Goal: Task Accomplishment & Management: Manage account settings

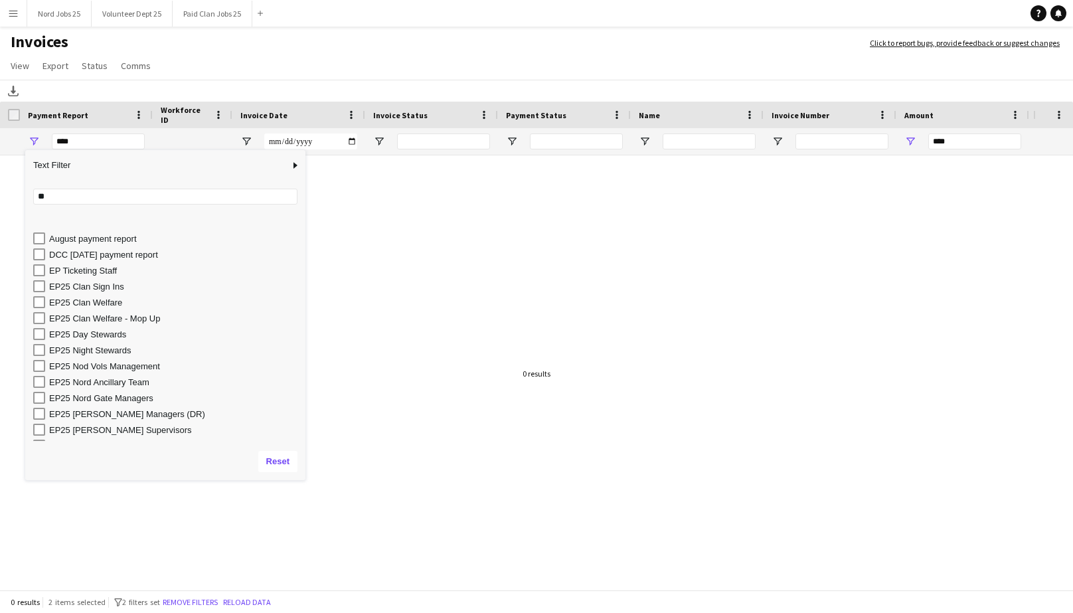
scroll to position [31, 0]
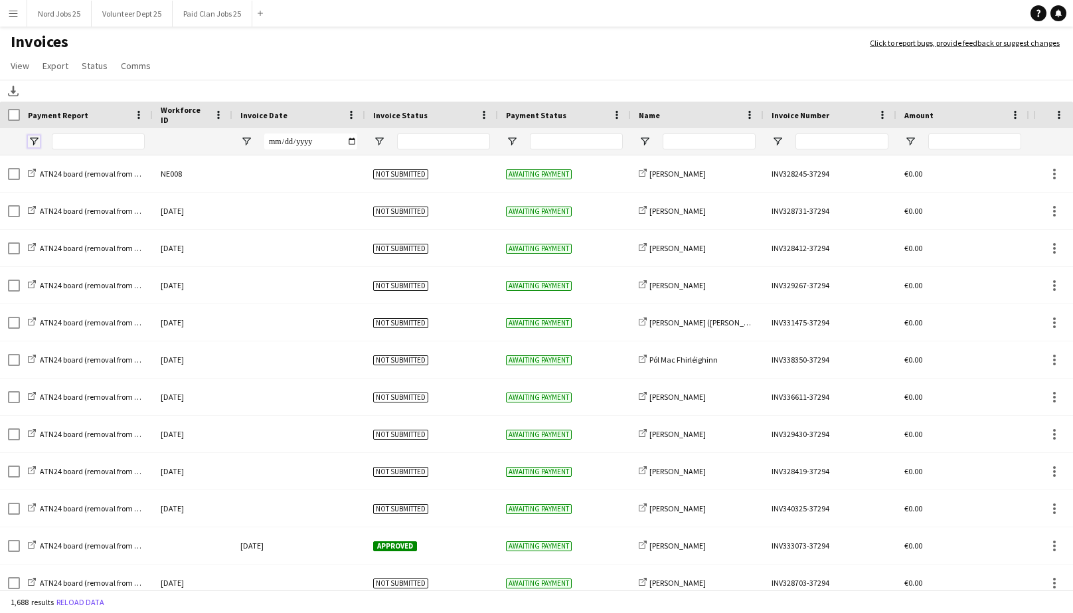
click at [34, 142] on span "Open Filter Menu" at bounding box center [34, 141] width 12 height 12
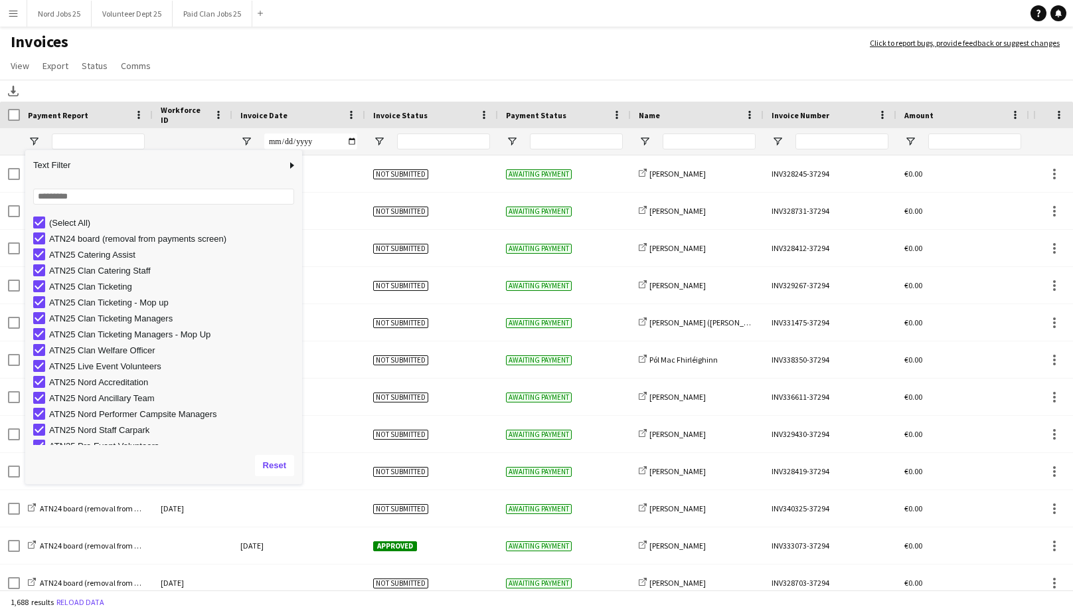
drag, startPoint x: 165, startPoint y: 342, endPoint x: 301, endPoint y: 483, distance: 195.7
click at [301, 483] on div "Drag here to set row groups Drag here to set column labels Payment Report Workf…" at bounding box center [536, 347] width 1073 height 490
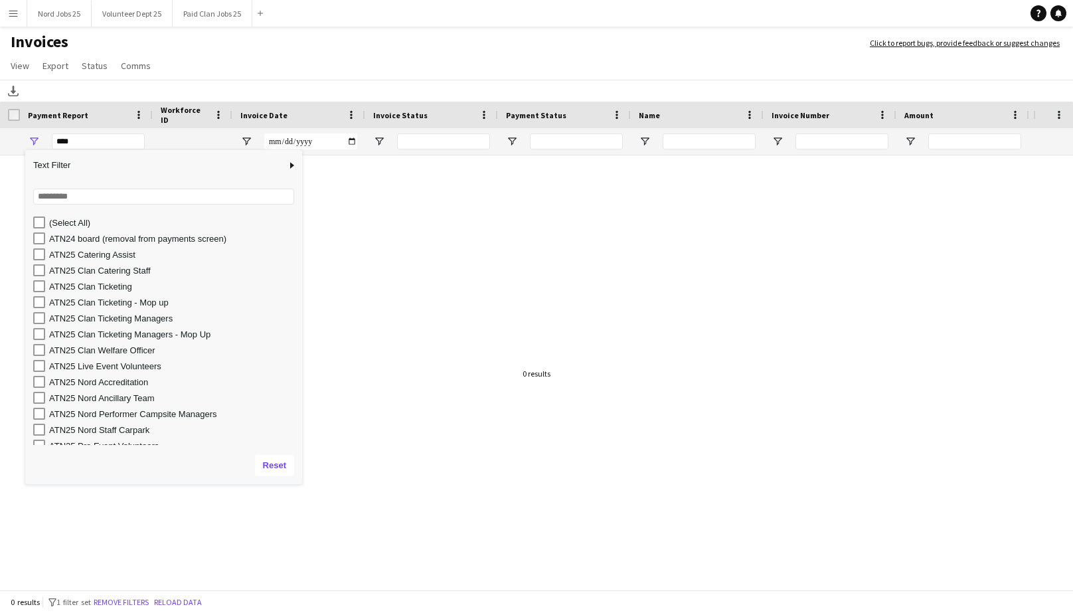
type input "**********"
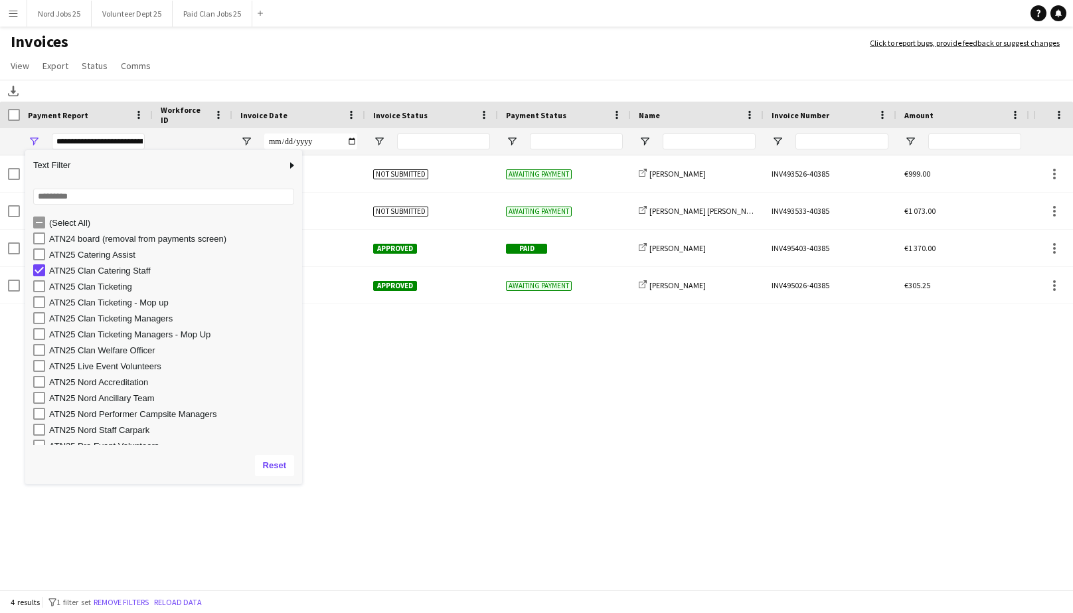
click at [333, 79] on app-page-menu "View Customise view Customise filters Reset Filters Reset View Reset All Export…" at bounding box center [536, 66] width 1073 height 25
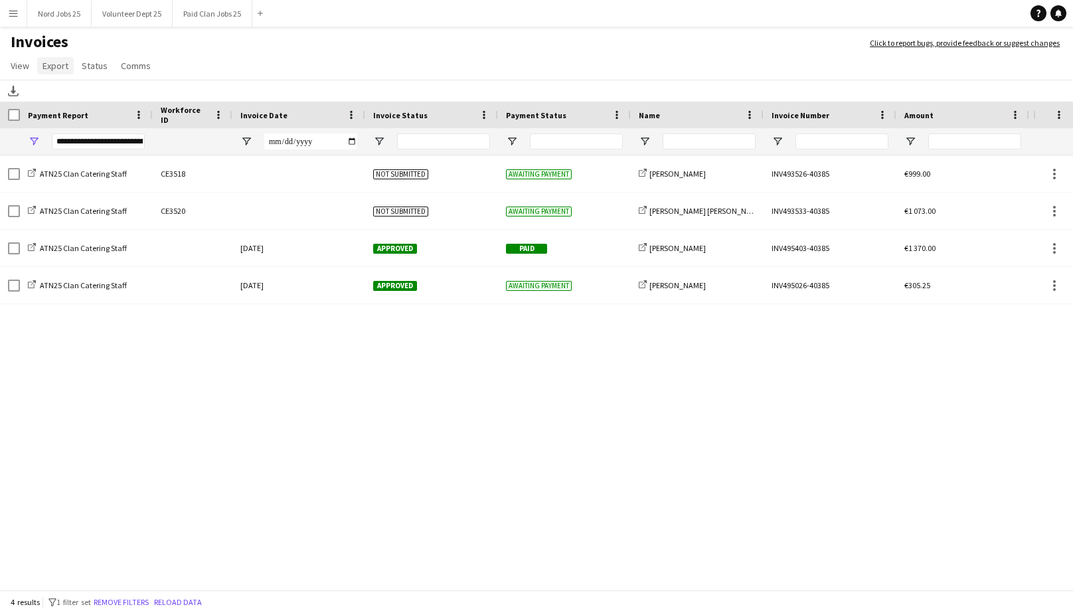
click at [53, 70] on span "Export" at bounding box center [55, 66] width 26 height 12
click at [76, 90] on span "Export as XLSX" at bounding box center [77, 94] width 58 height 12
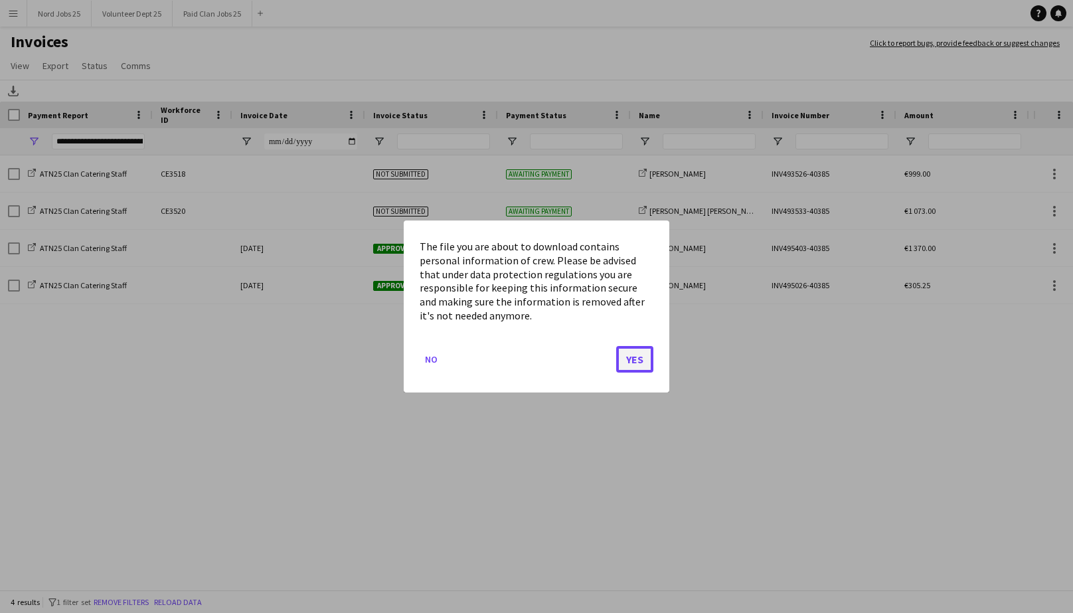
click at [637, 358] on button "Yes" at bounding box center [634, 359] width 37 height 27
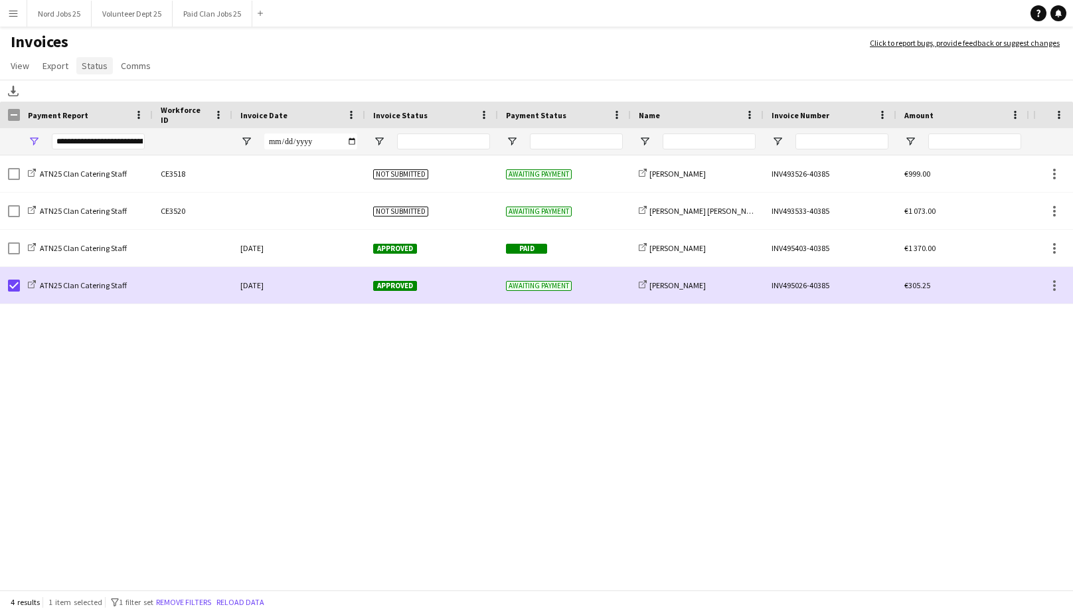
click at [93, 70] on span "Status" at bounding box center [95, 66] width 26 height 12
click at [116, 145] on span "Mark as paid" at bounding box center [112, 151] width 50 height 12
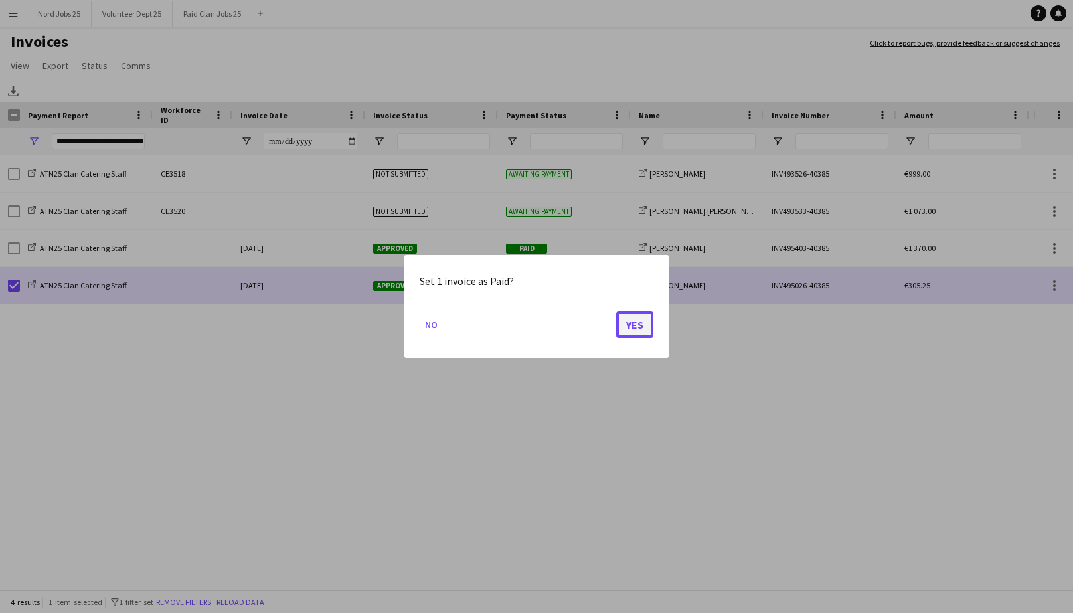
click at [630, 326] on button "Yes" at bounding box center [634, 324] width 37 height 27
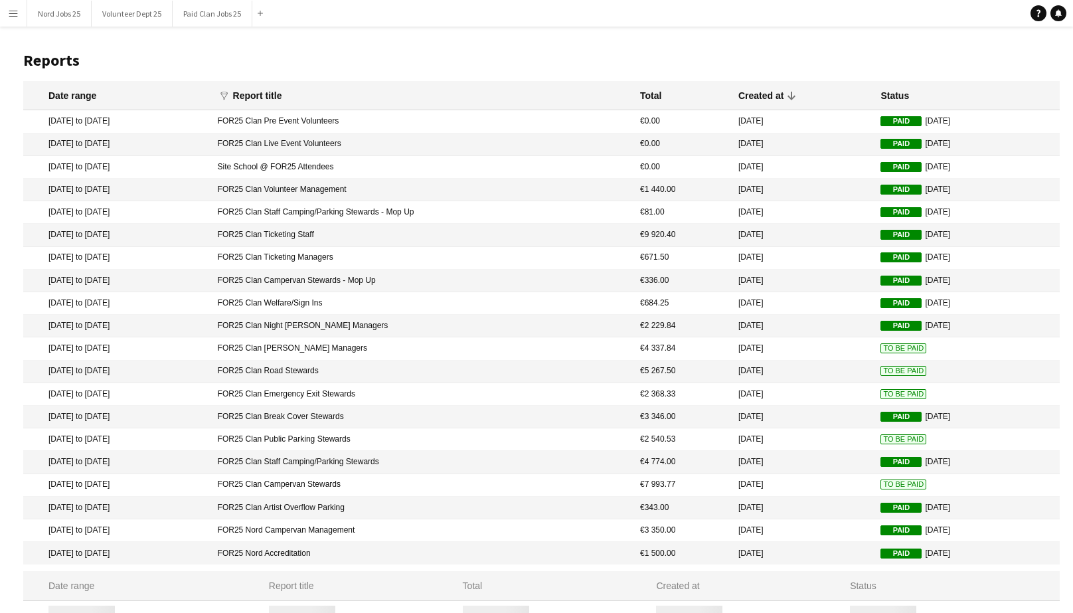
scroll to position [13, 0]
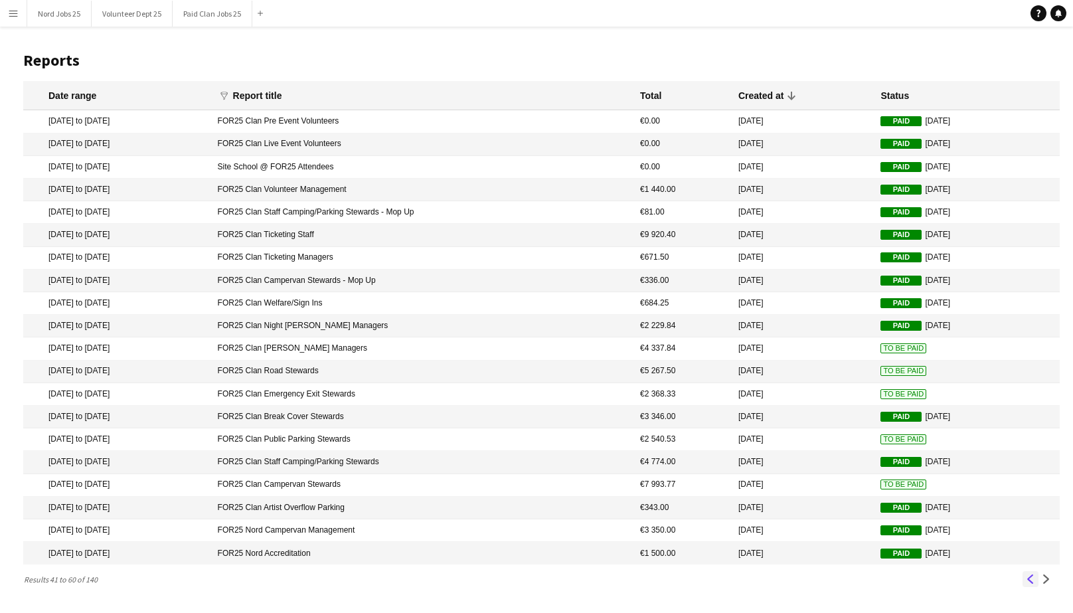
click at [1031, 583] on app-icon "Previous" at bounding box center [1029, 578] width 9 height 9
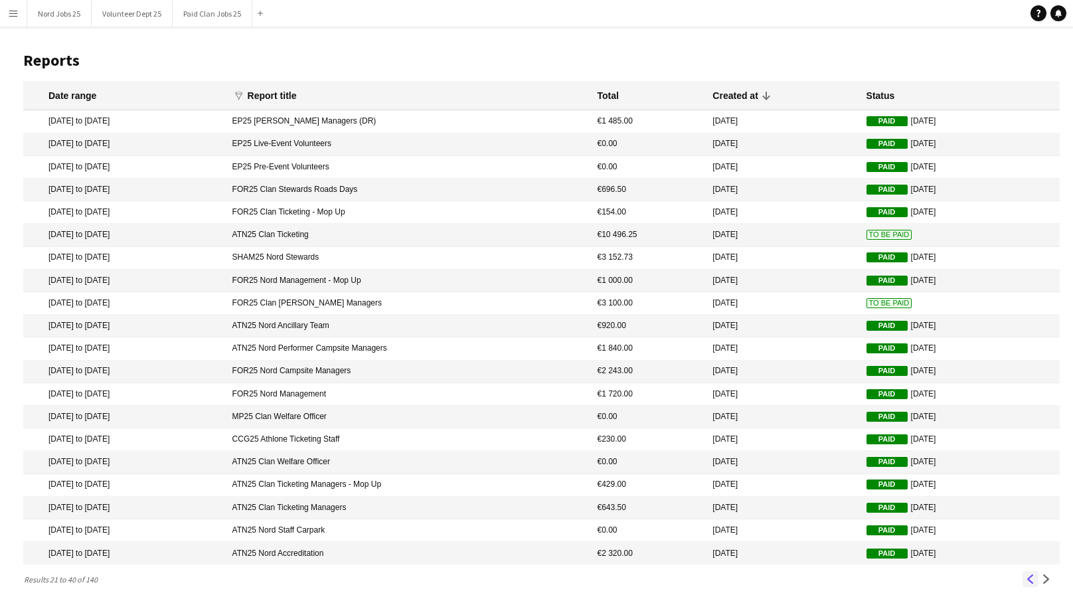
click at [1030, 583] on app-icon "Previous" at bounding box center [1029, 578] width 9 height 9
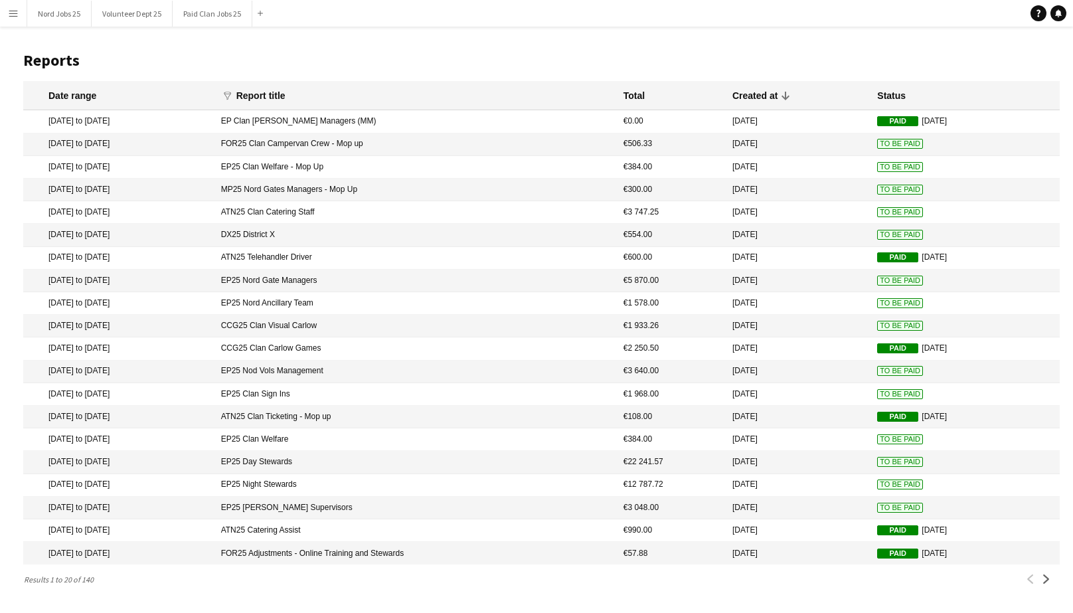
click at [573, 205] on mat-cell "ATN25 Clan Catering Staff" at bounding box center [415, 212] width 402 height 23
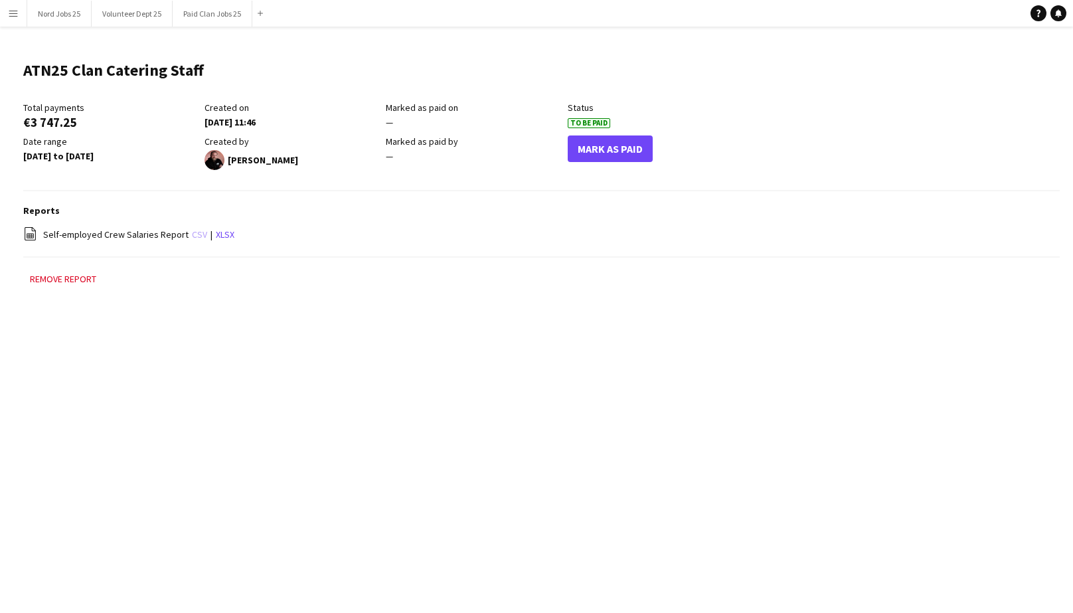
click at [192, 231] on link "csv" at bounding box center [199, 234] width 15 height 12
